Goal: Find specific page/section: Find specific page/section

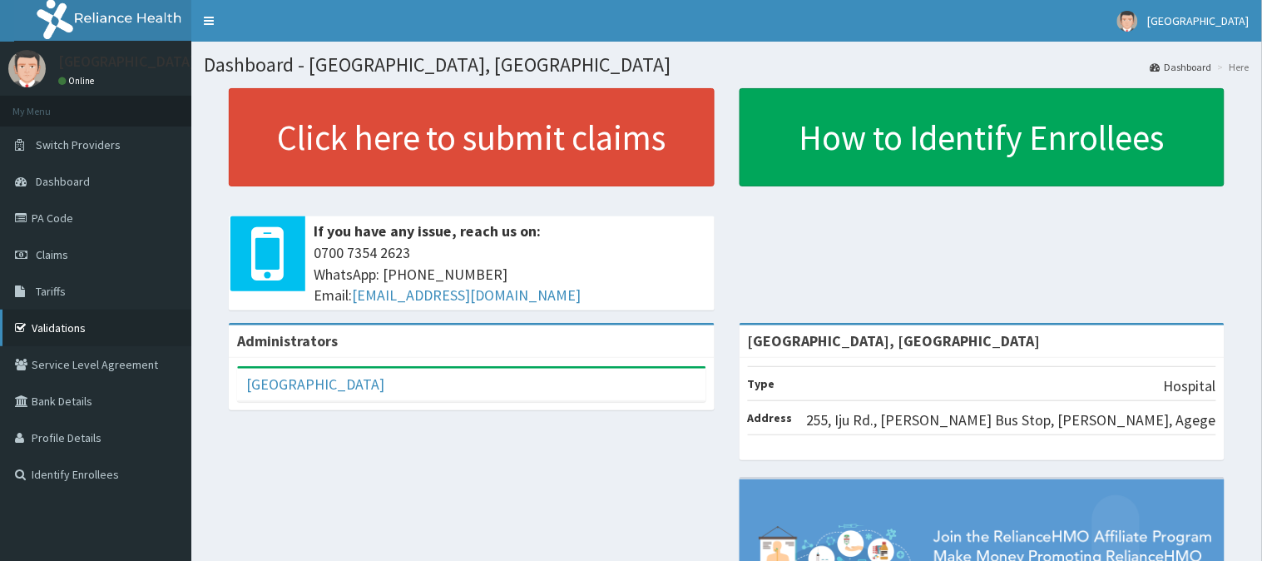
click at [44, 327] on link "Validations" at bounding box center [95, 327] width 191 height 37
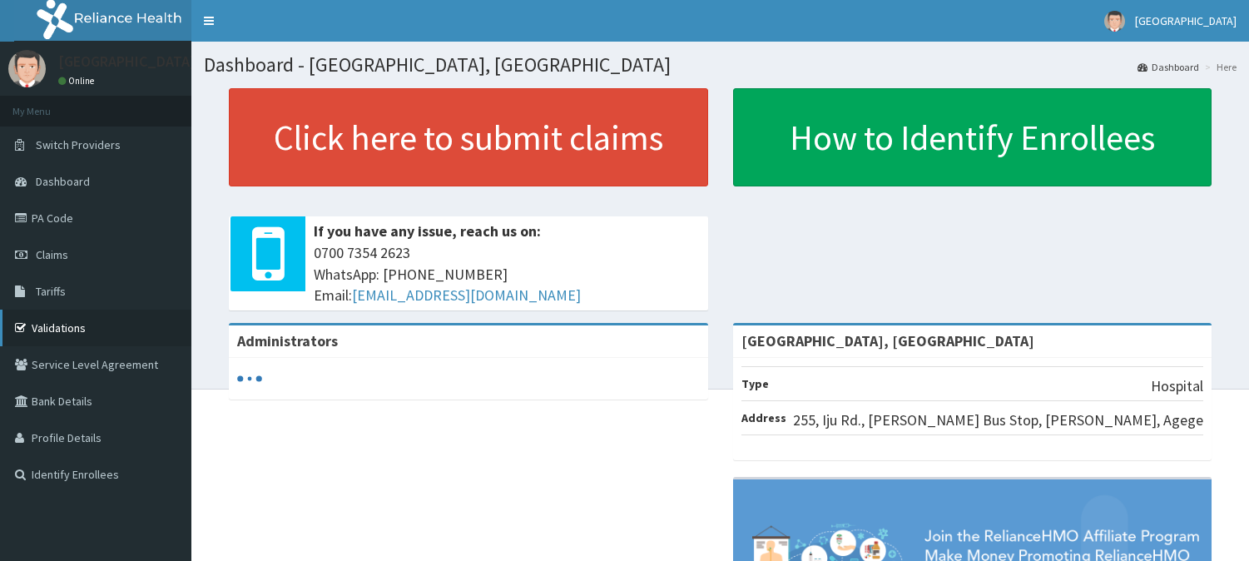
click at [77, 328] on link "Validations" at bounding box center [95, 327] width 191 height 37
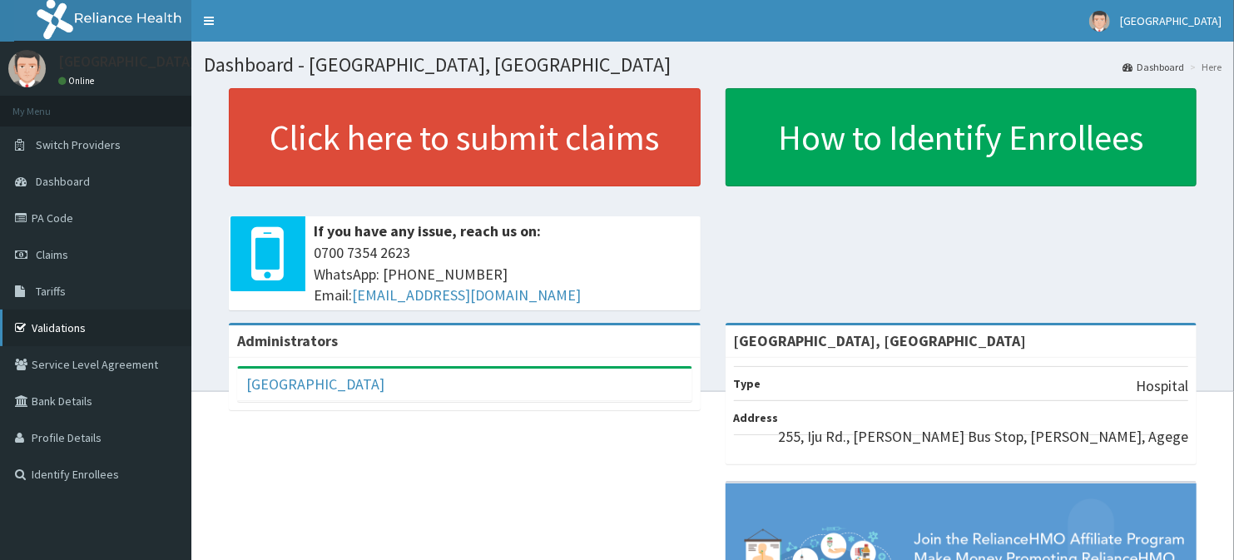
click at [105, 324] on link "Validations" at bounding box center [95, 327] width 191 height 37
